Goal: Task Accomplishment & Management: Complete application form

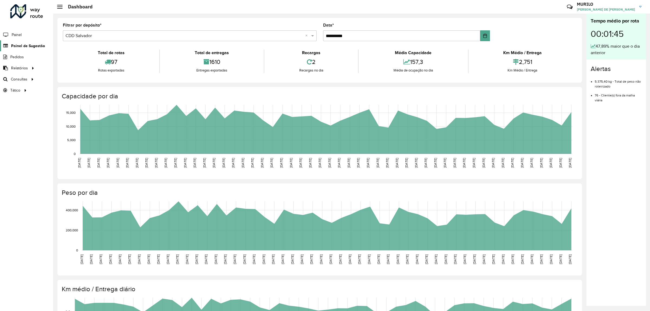
click at [37, 46] on span "Painel de Sugestão" at bounding box center [28, 46] width 34 height 6
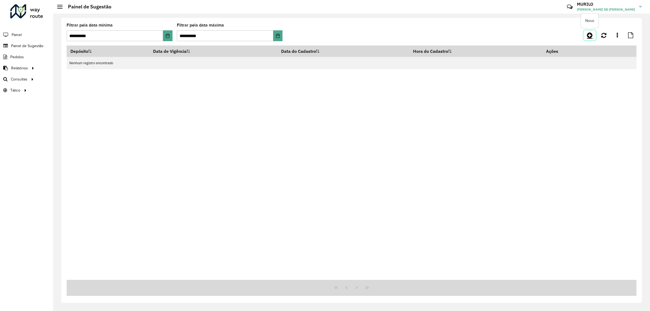
click at [588, 34] on icon at bounding box center [590, 35] width 6 height 7
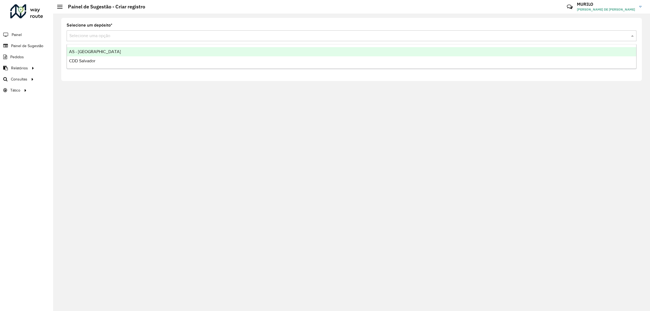
click at [155, 36] on input "text" at bounding box center [346, 36] width 554 height 7
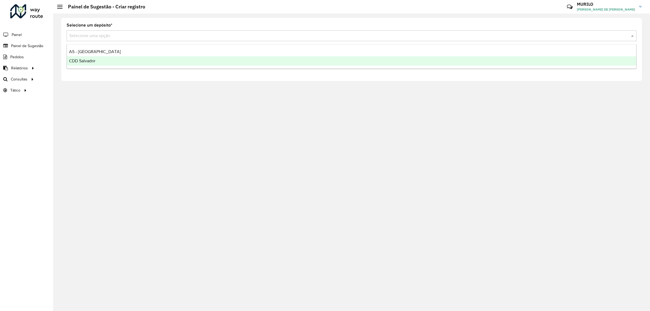
click at [123, 60] on div "CDD Salvador" at bounding box center [351, 60] width 569 height 9
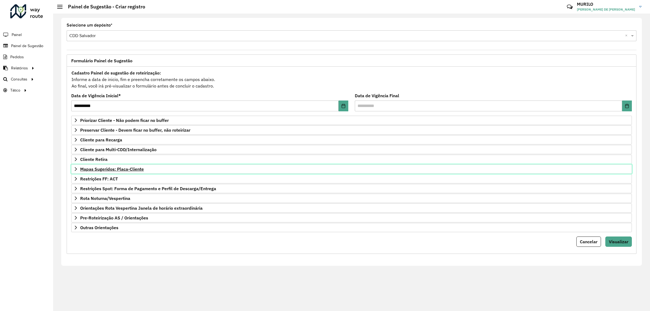
click at [121, 167] on span "Mapas Sugeridos: Placa-Cliente" at bounding box center [112, 169] width 64 height 4
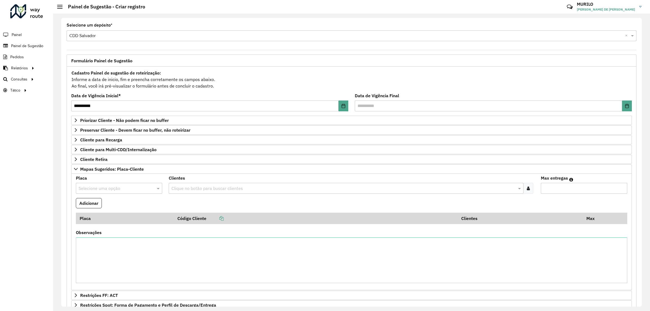
click at [282, 193] on div "Clique no botão para buscar clientes" at bounding box center [346, 188] width 355 height 11
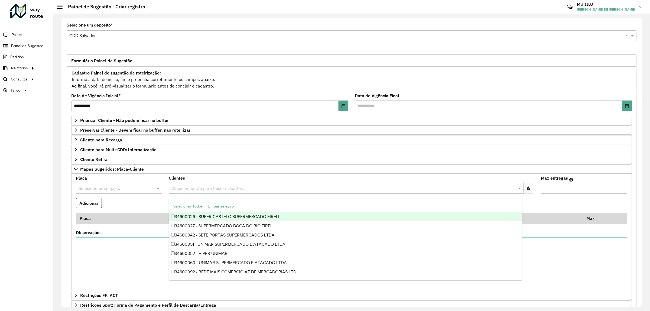
paste input "*****"
type input "*****"
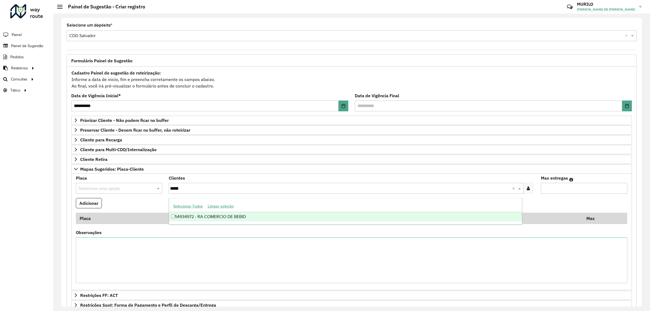
click at [221, 215] on div "54934972 - RA COMERCIO DE BEBID" at bounding box center [345, 216] width 353 height 9
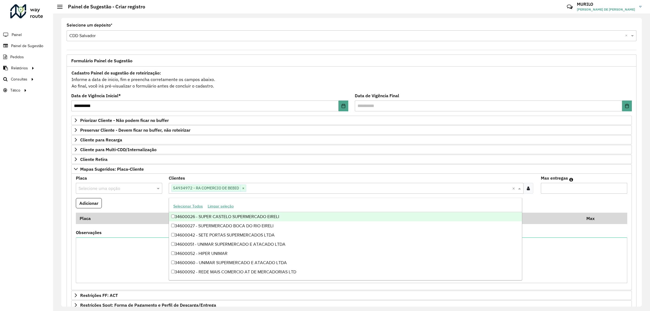
click at [109, 187] on input "text" at bounding box center [114, 188] width 70 height 7
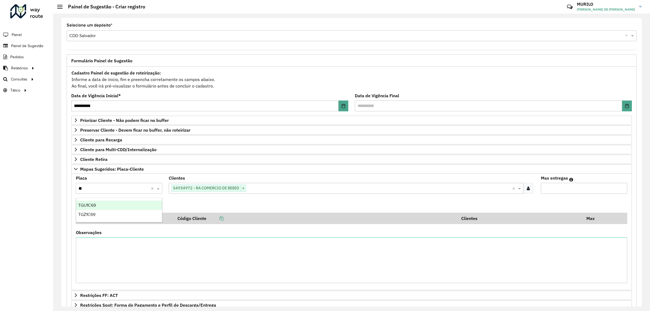
type input "***"
click at [123, 205] on div "TGZ1C69" at bounding box center [119, 205] width 86 height 9
click at [564, 191] on input "Max entregas" at bounding box center [584, 188] width 86 height 11
type input "*"
click at [76, 198] on button "Adicionar" at bounding box center [89, 203] width 26 height 10
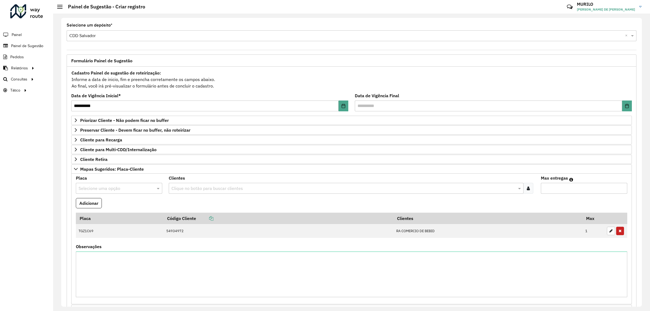
scroll to position [101, 0]
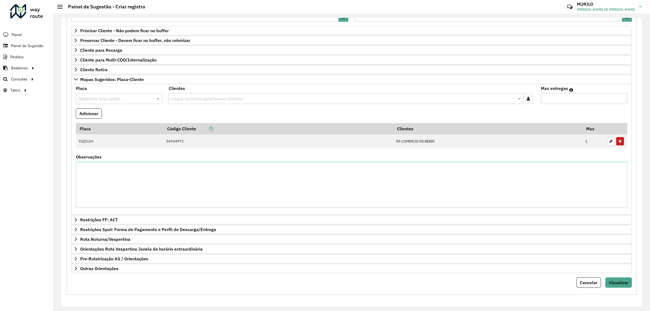
click at [599, 280] on div "Cancelar" at bounding box center [589, 282] width 27 height 10
click at [605, 282] on button "Visualizar" at bounding box center [618, 282] width 27 height 10
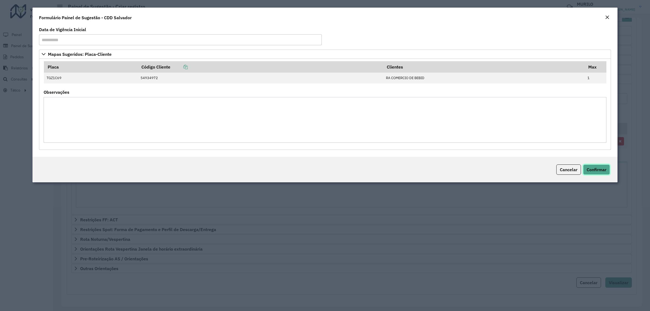
click at [601, 169] on span "Confirmar" at bounding box center [597, 169] width 20 height 5
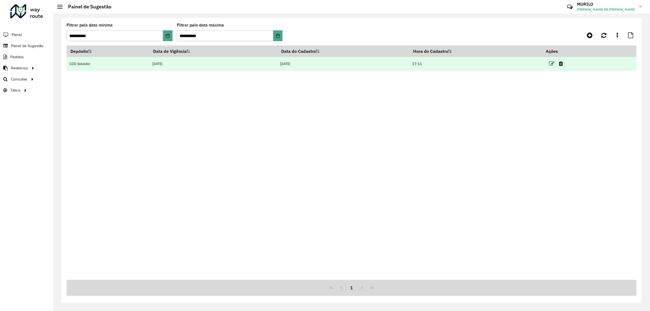
click at [554, 61] on icon at bounding box center [551, 63] width 5 height 5
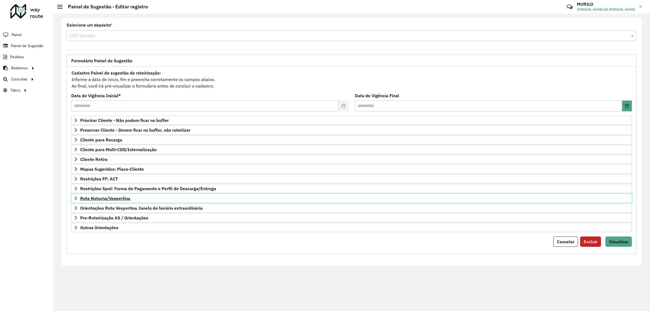
click at [127, 202] on link "Rota Noturna/Vespertina" at bounding box center [351, 198] width 561 height 9
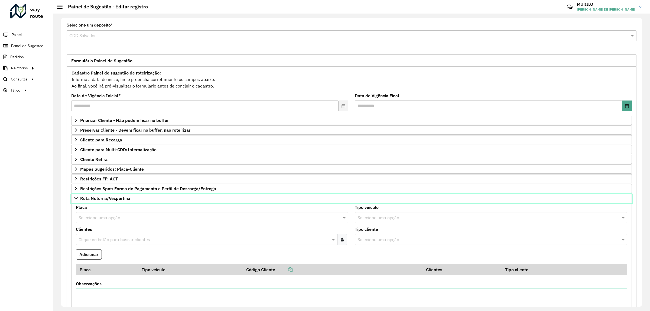
scroll to position [99, 0]
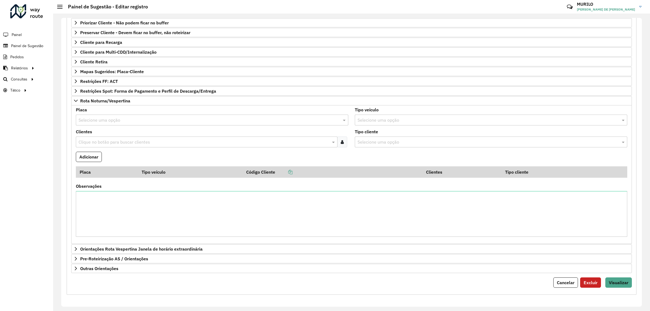
click at [346, 140] on div at bounding box center [342, 142] width 10 height 11
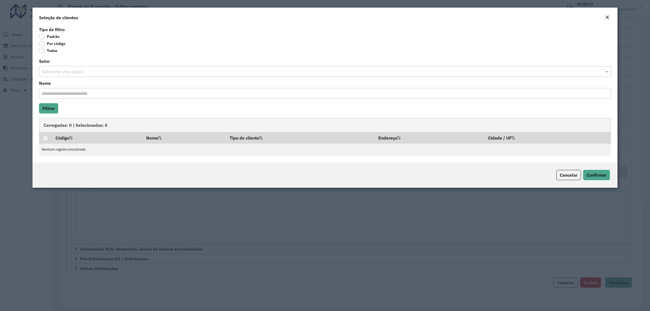
click at [55, 45] on label "Por código" at bounding box center [52, 43] width 27 height 5
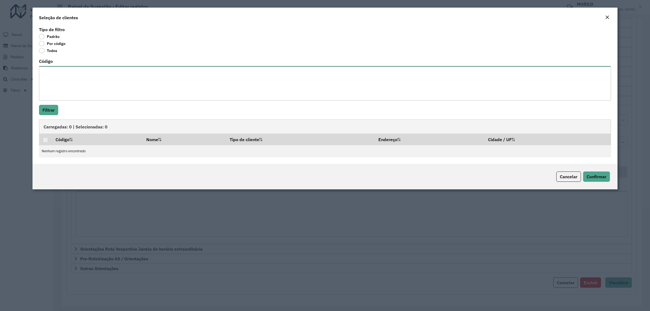
click at [74, 85] on textarea "Código" at bounding box center [325, 83] width 572 height 34
paste textarea "***** ***** ***** ***** ***** ***** ***** ***** ***** *****"
type textarea "***** ***** ***** ***** ***** ***** ***** ***** ***** *****"
click at [55, 110] on button "Filtrar" at bounding box center [48, 110] width 19 height 10
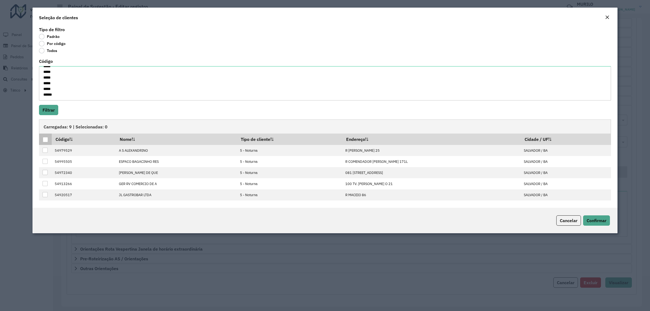
click at [45, 139] on div at bounding box center [45, 139] width 5 height 5
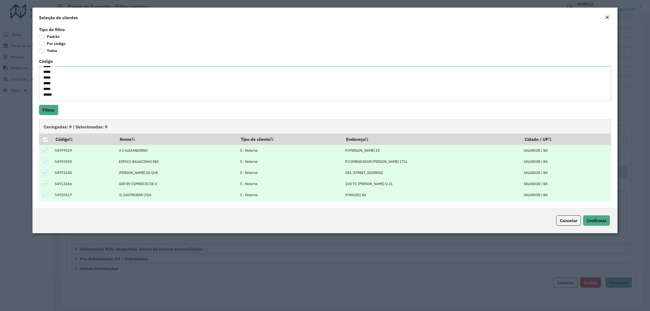
scroll to position [44, 0]
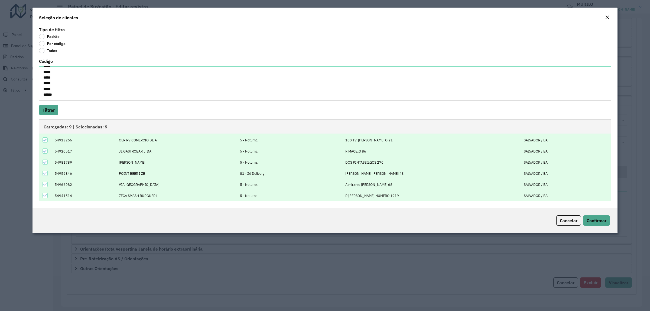
click at [596, 228] on div "Cancelar Confirmar" at bounding box center [325, 220] width 585 height 25
click at [598, 221] on span "Confirmar" at bounding box center [597, 220] width 20 height 5
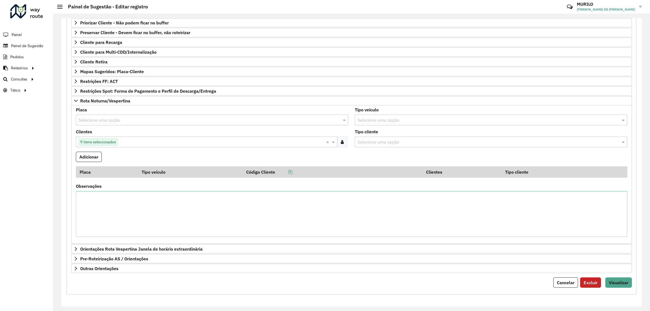
click at [107, 120] on input "text" at bounding box center [207, 120] width 256 height 7
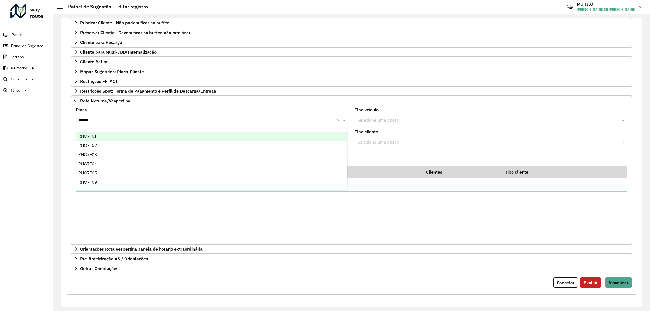
type input "*******"
click at [203, 121] on input "text" at bounding box center [207, 120] width 256 height 7
type input "*******"
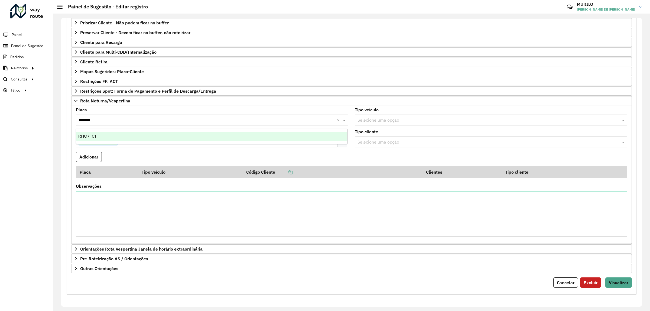
click at [91, 137] on span "RHO7F01" at bounding box center [87, 136] width 18 height 5
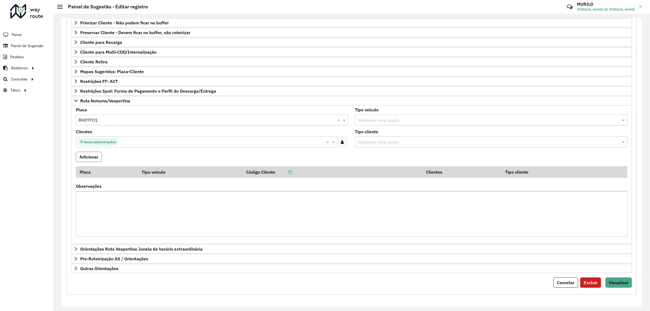
click at [90, 157] on button "Adicionar" at bounding box center [89, 157] width 26 height 10
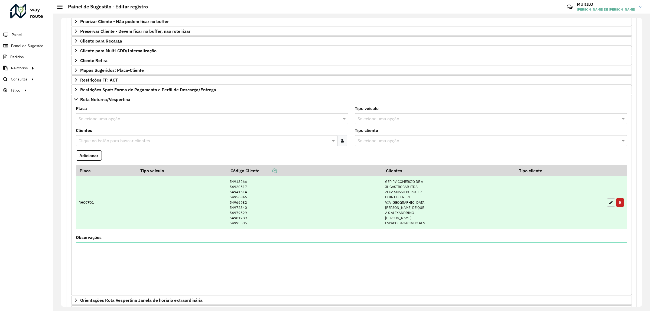
click at [607, 200] on button "button" at bounding box center [611, 202] width 8 height 8
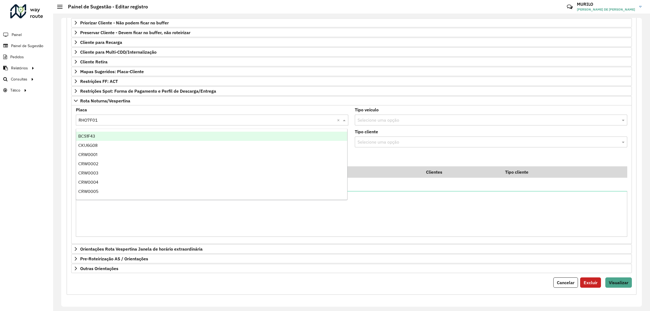
drag, startPoint x: 150, startPoint y: 119, endPoint x: 0, endPoint y: 123, distance: 149.8
click at [0, 122] on div "**********" at bounding box center [325, 155] width 650 height 311
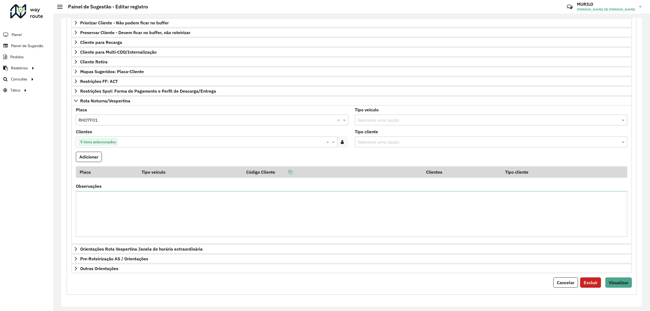
click at [145, 121] on input "text" at bounding box center [207, 120] width 256 height 7
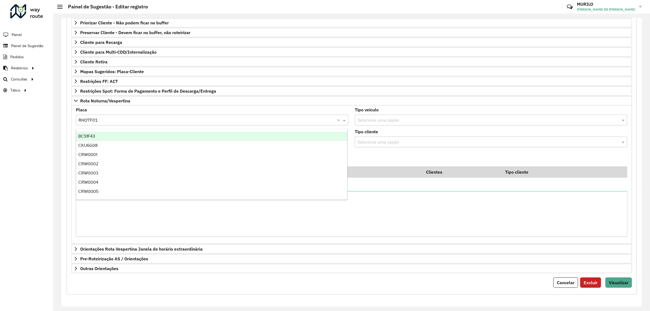
click at [145, 121] on input "text" at bounding box center [207, 120] width 256 height 7
paste input "*******"
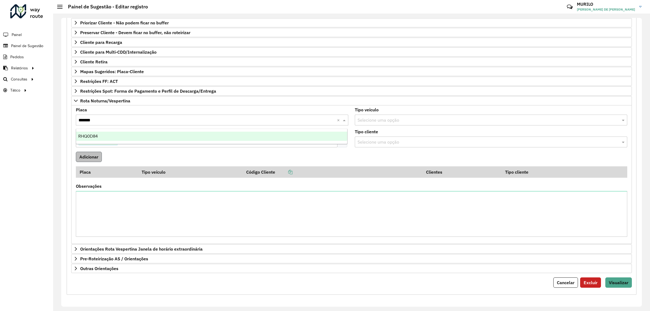
type input "*******"
click at [92, 159] on button "Adicionar" at bounding box center [89, 157] width 26 height 10
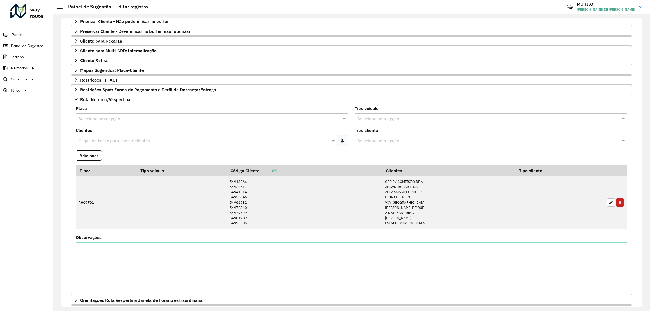
scroll to position [153, 0]
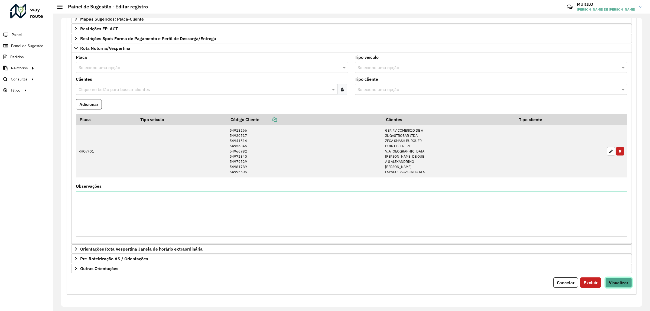
click at [610, 279] on button "Visualizar" at bounding box center [618, 282] width 27 height 10
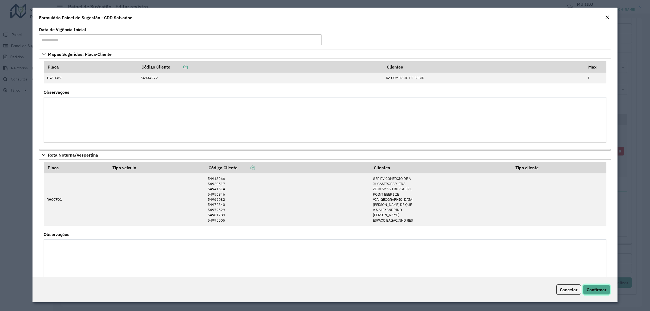
click at [586, 285] on button "Confirmar" at bounding box center [596, 289] width 27 height 10
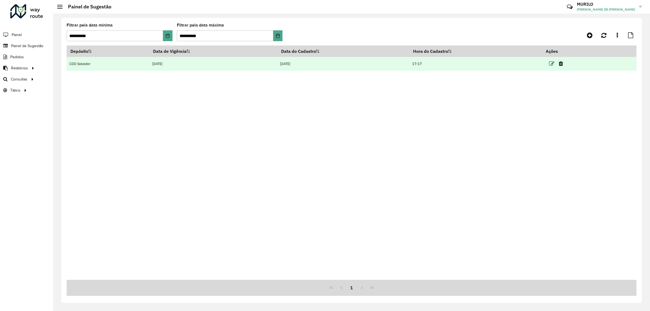
click at [554, 63] on icon at bounding box center [551, 63] width 5 height 5
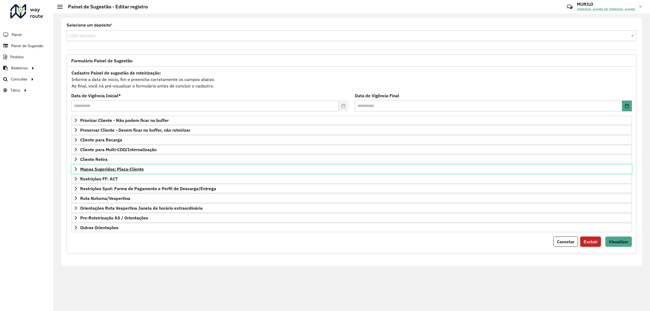
click at [168, 168] on link "Mapas Sugeridos: Placa-Cliente" at bounding box center [351, 168] width 561 height 9
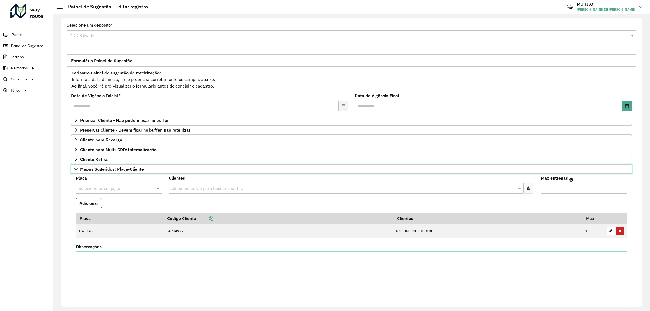
click at [168, 168] on link "Mapas Sugeridos: Placa-Cliente" at bounding box center [351, 168] width 561 height 9
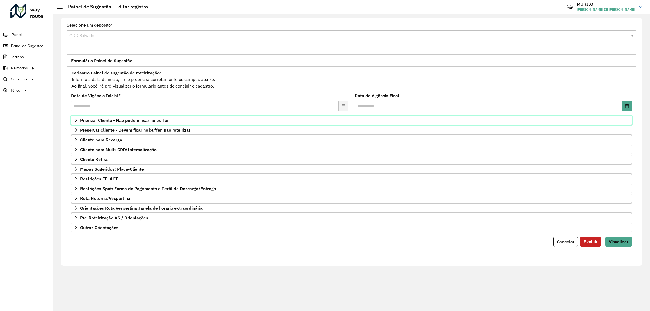
click at [184, 124] on link "Priorizar Cliente - Não podem ficar no buffer" at bounding box center [351, 120] width 561 height 9
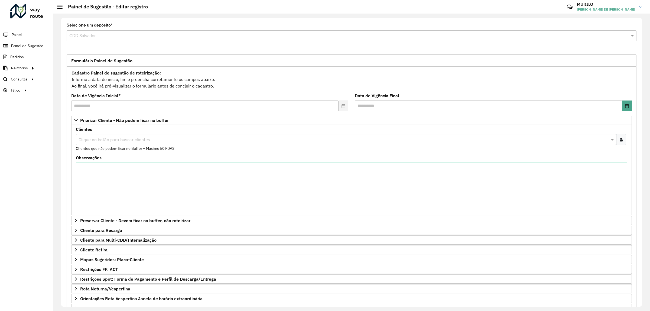
click at [617, 137] on div at bounding box center [621, 139] width 10 height 11
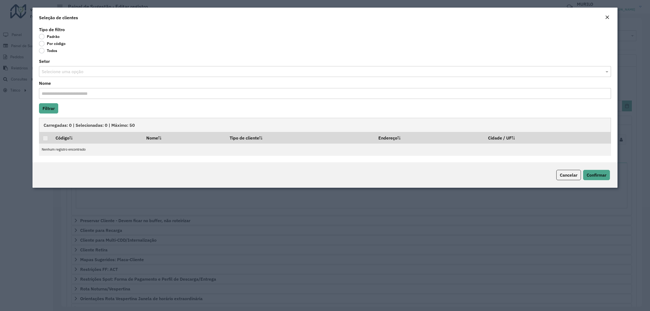
click at [56, 44] on label "Por código" at bounding box center [52, 43] width 27 height 5
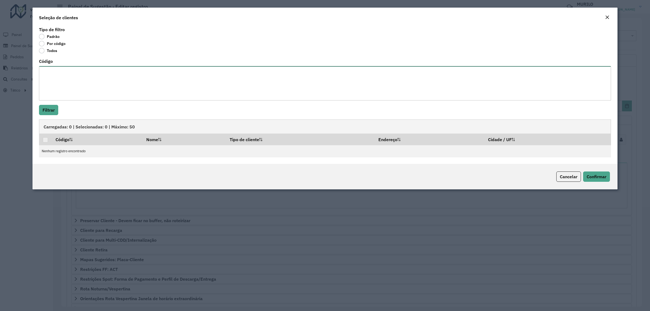
click at [88, 80] on textarea "Código" at bounding box center [325, 83] width 572 height 34
paste textarea "***** ***** ***** ****"
type textarea "***** ***** ***** ****"
click at [47, 114] on button "Filtrar" at bounding box center [48, 110] width 19 height 10
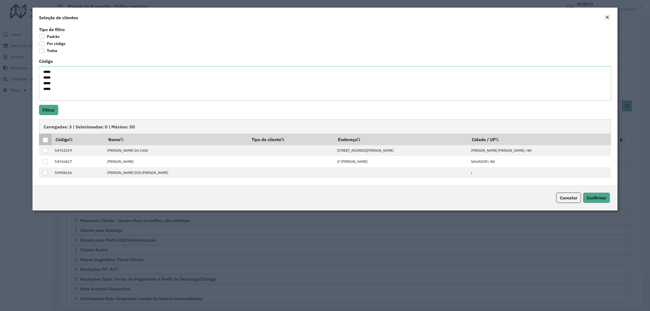
click at [47, 141] on div at bounding box center [45, 139] width 5 height 5
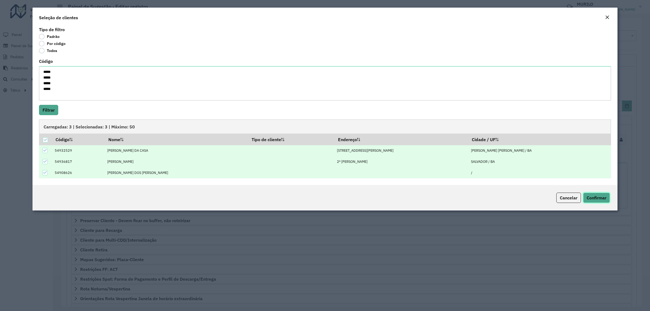
click at [603, 196] on span "Confirmar" at bounding box center [597, 197] width 20 height 5
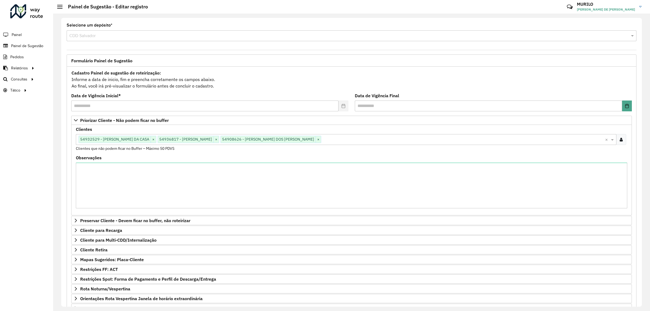
scroll to position [52, 0]
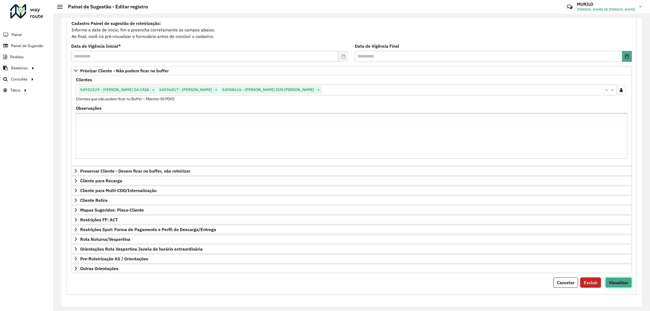
click at [628, 285] on button "Visualizar" at bounding box center [618, 282] width 27 height 10
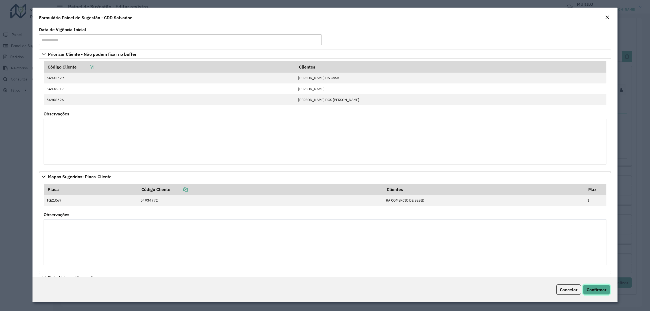
click at [595, 285] on button "Confirmar" at bounding box center [596, 289] width 27 height 10
